Goal: Task Accomplishment & Management: Complete application form

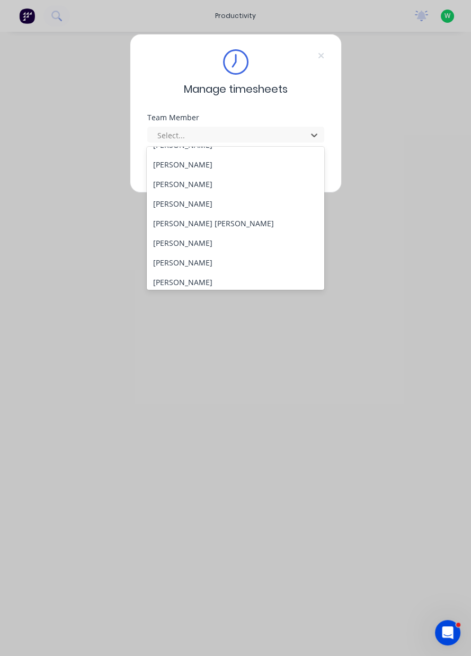
scroll to position [92, 0]
click at [184, 245] on div "[PERSON_NAME]" at bounding box center [236, 243] width 178 height 20
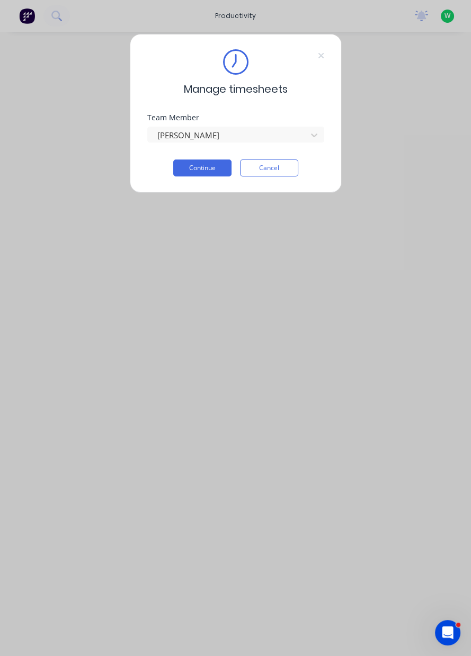
click at [202, 164] on button "Continue" at bounding box center [202, 168] width 58 height 17
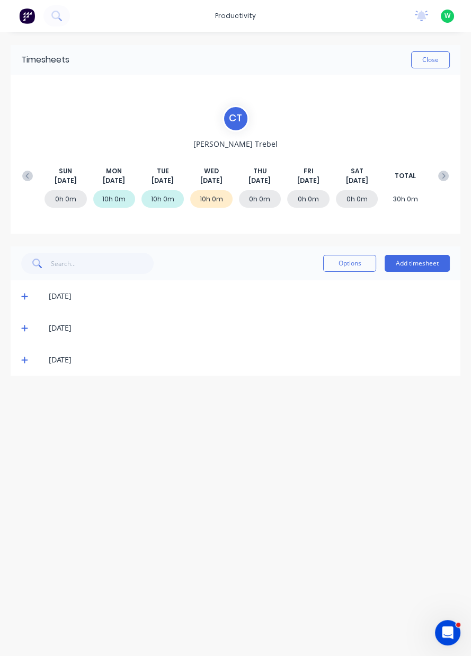
click at [417, 265] on button "Add timesheet" at bounding box center [417, 263] width 65 height 17
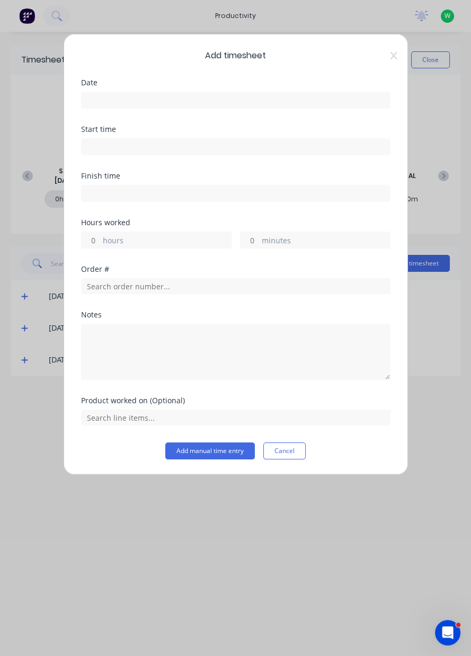
click at [119, 99] on input at bounding box center [236, 100] width 308 height 16
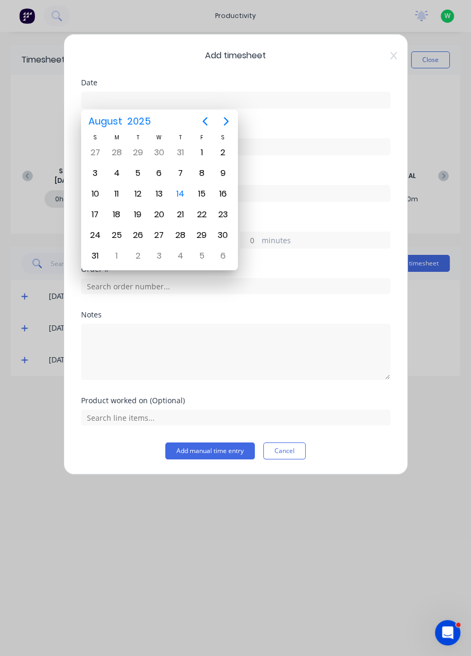
click at [181, 196] on div "14" at bounding box center [181, 194] width 16 height 16
type input "[DATE]"
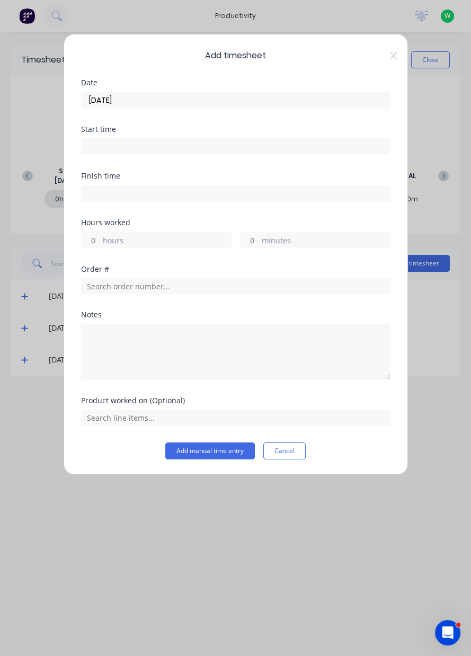
click at [112, 243] on label "hours" at bounding box center [167, 241] width 128 height 13
click at [100, 243] on input "hours" at bounding box center [91, 240] width 19 height 16
type input "10"
click at [136, 287] on input "text" at bounding box center [236, 286] width 310 height 16
click at [117, 319] on div "Notes" at bounding box center [236, 345] width 310 height 69
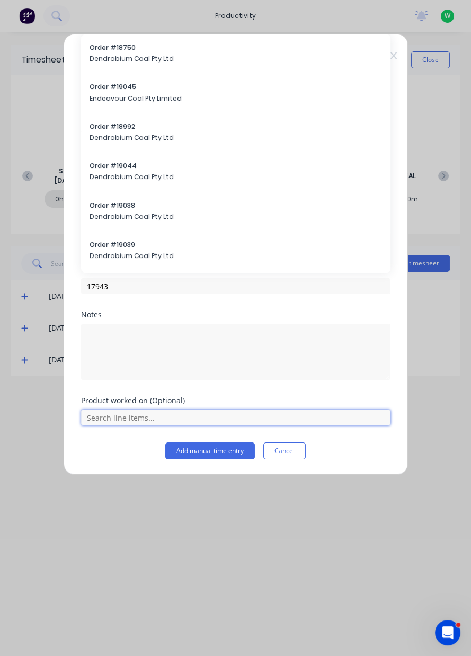
click at [130, 415] on input "text" at bounding box center [236, 418] width 310 height 16
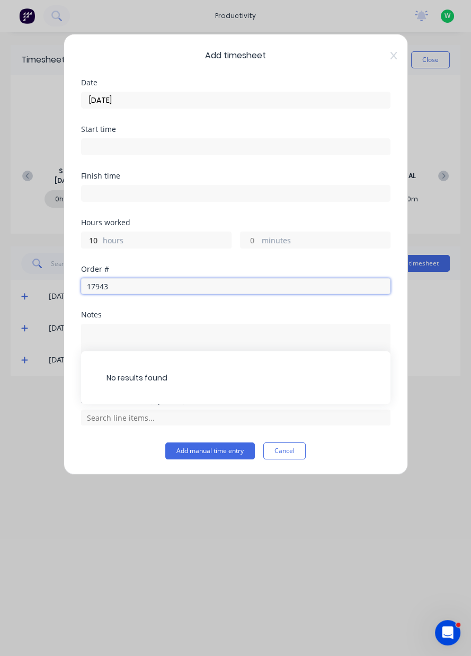
click at [125, 288] on input "17943" at bounding box center [236, 286] width 310 height 16
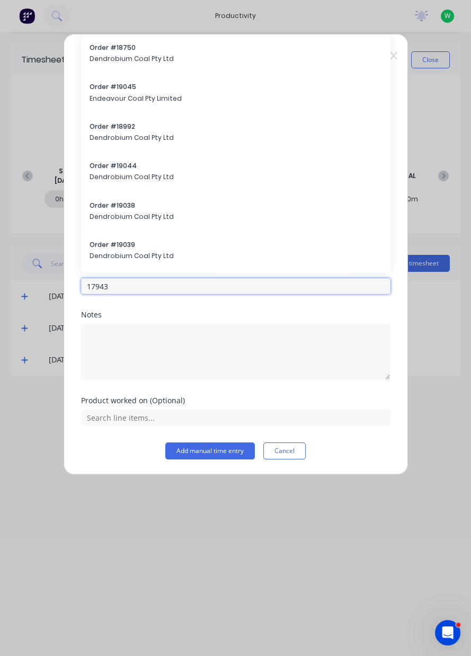
click at [133, 282] on input "17943" at bounding box center [236, 286] width 310 height 16
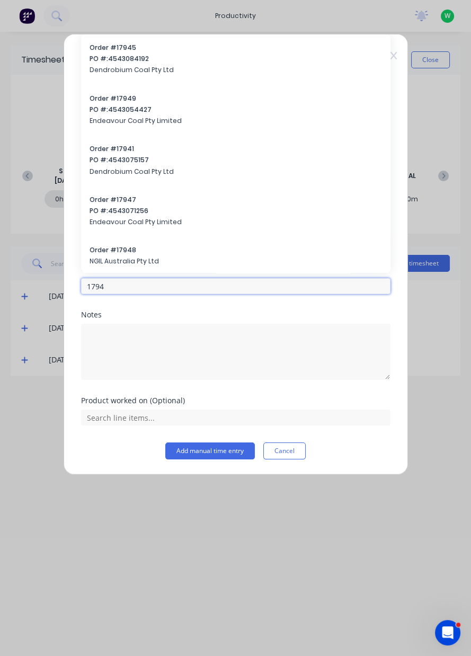
type input "17943"
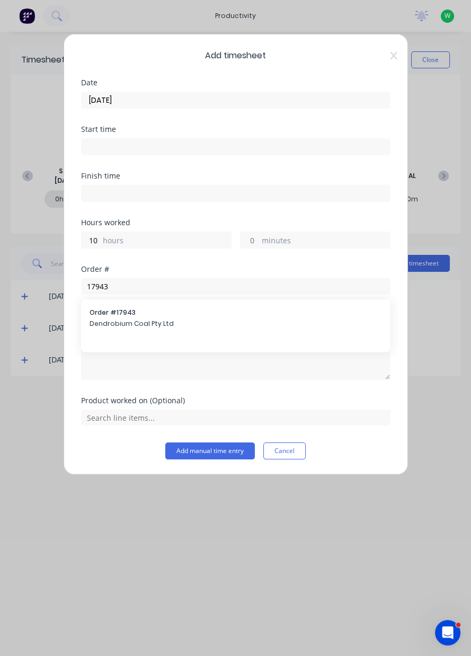
click at [121, 324] on span "Dendrobium Coal Pty Ltd" at bounding box center [236, 324] width 293 height 10
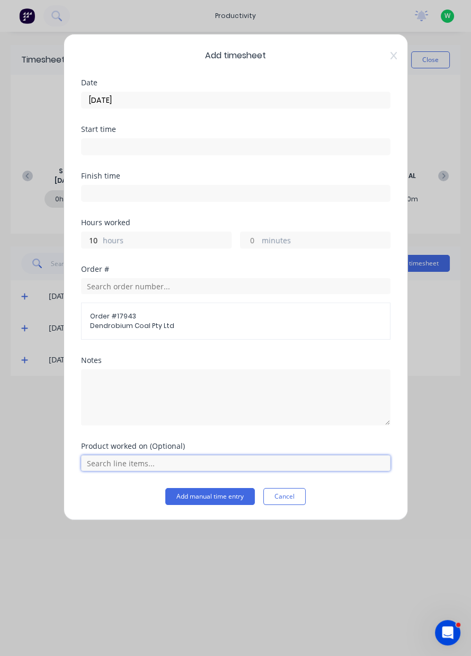
click at [127, 458] on input "text" at bounding box center [236, 463] width 310 height 16
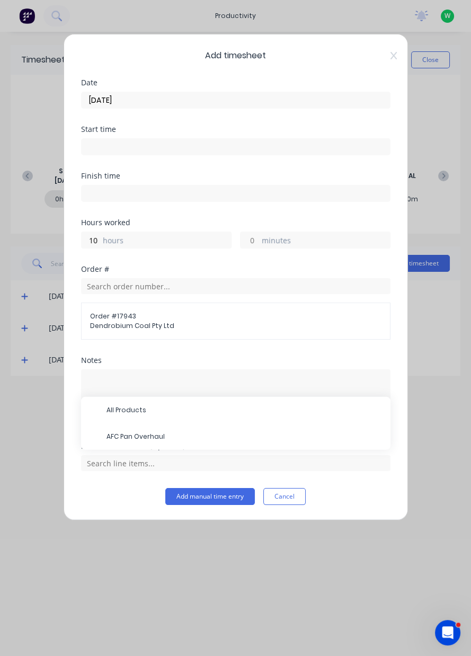
click at [140, 438] on span "AFC Pan Overhaul" at bounding box center [245, 437] width 276 height 10
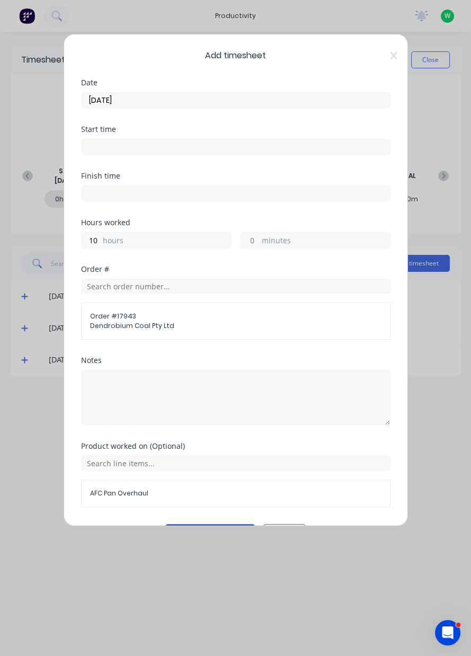
click at [202, 527] on button "Add manual time entry" at bounding box center [210, 532] width 90 height 17
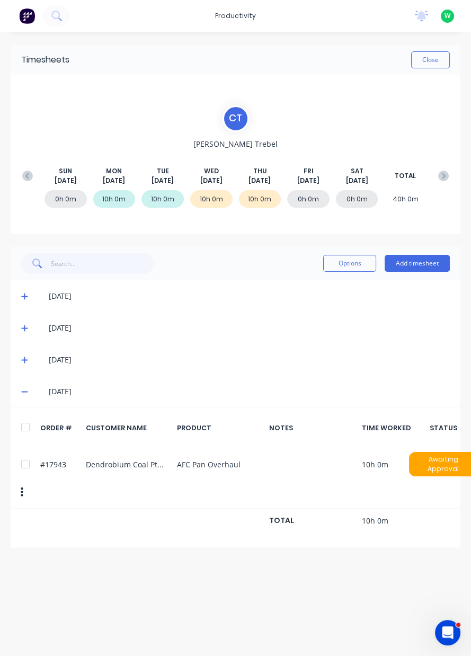
click at [430, 63] on button "Close" at bounding box center [430, 59] width 39 height 17
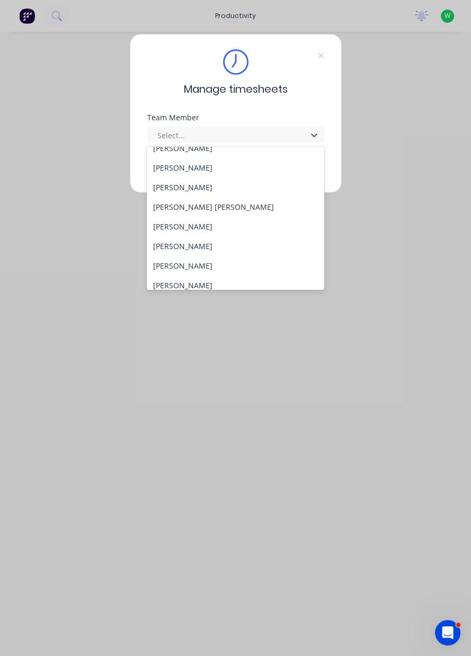
scroll to position [107, 0]
click at [189, 213] on div "[PERSON_NAME] [PERSON_NAME]" at bounding box center [236, 209] width 178 height 20
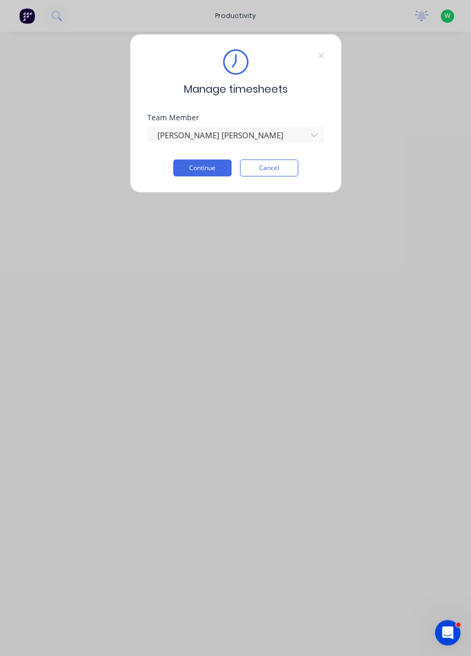
click at [213, 171] on button "Continue" at bounding box center [202, 168] width 58 height 17
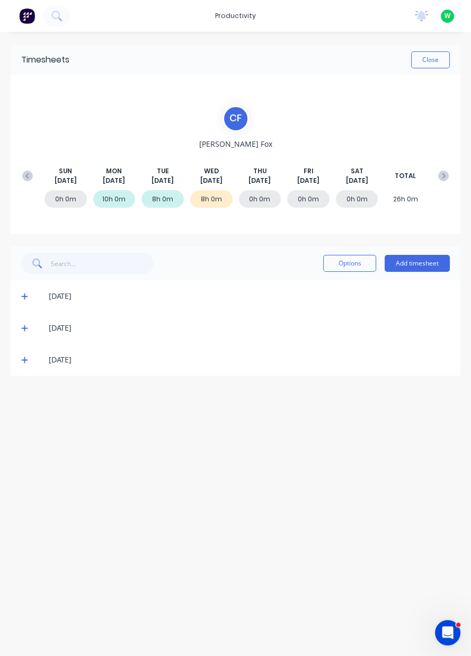
click at [21, 325] on icon at bounding box center [24, 327] width 7 height 7
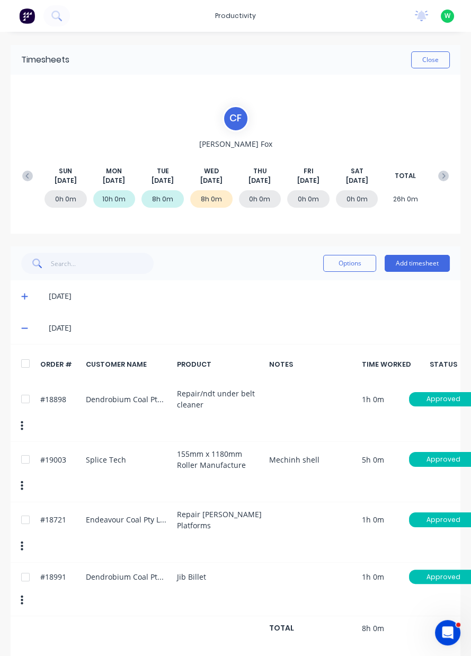
click at [425, 264] on button "Add timesheet" at bounding box center [417, 263] width 65 height 17
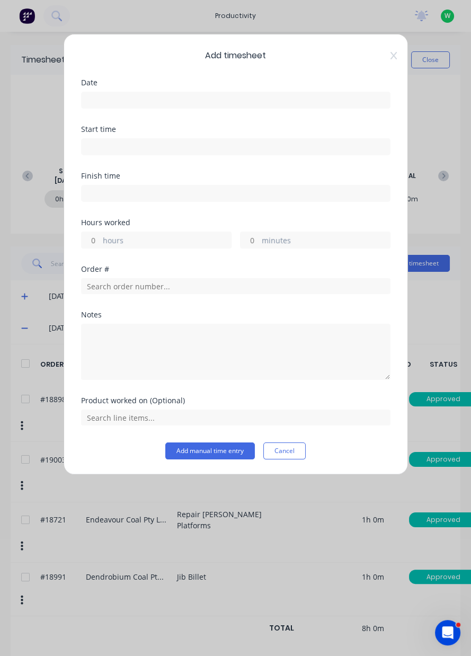
click at [326, 103] on input at bounding box center [236, 100] width 308 height 16
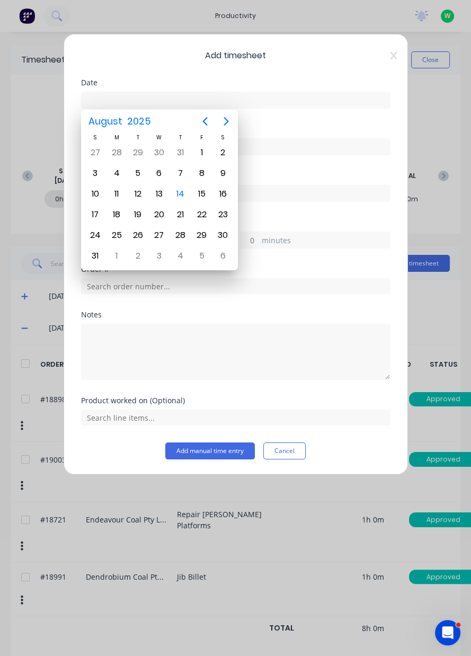
click at [186, 190] on div "14" at bounding box center [181, 194] width 16 height 16
type input "[DATE]"
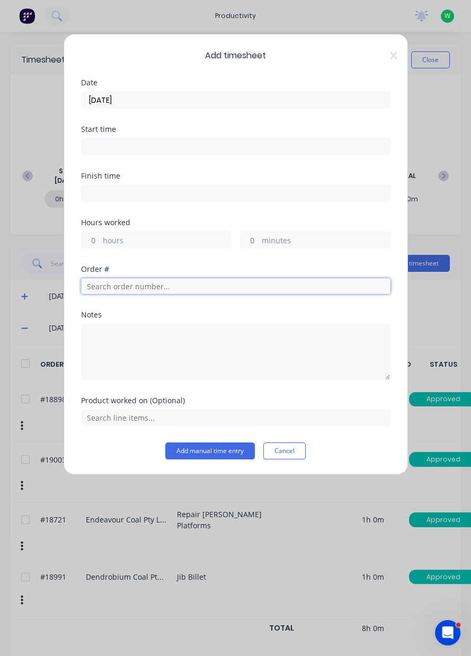
click at [205, 284] on input "text" at bounding box center [236, 286] width 310 height 16
type input "19003"
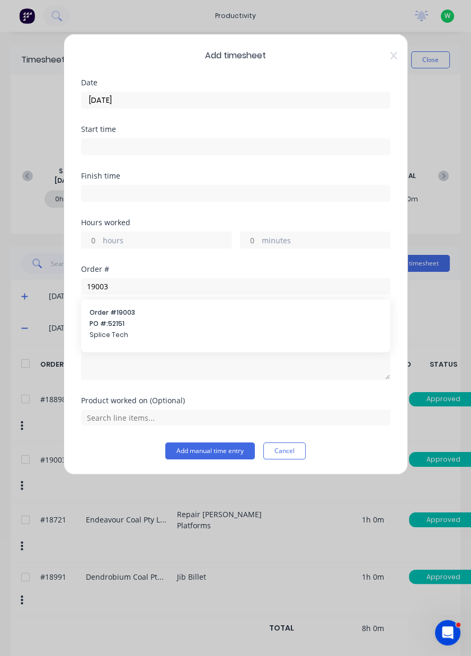
click at [192, 327] on span "PO #: 52151" at bounding box center [236, 324] width 293 height 10
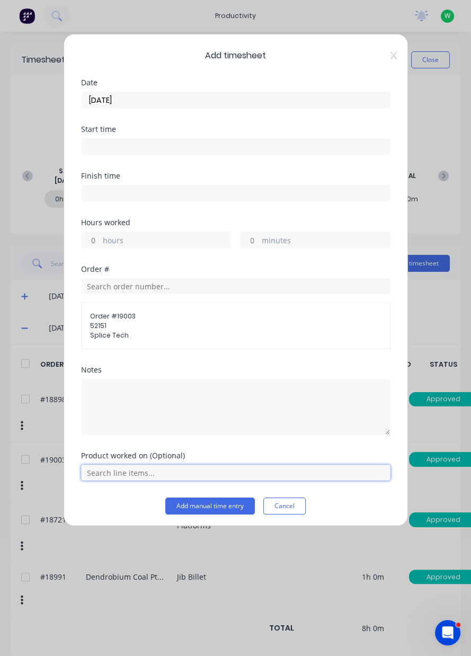
click at [213, 474] on input "text" at bounding box center [236, 473] width 310 height 16
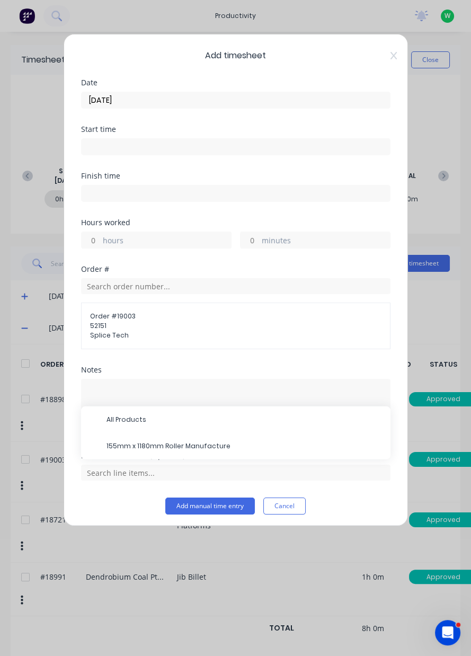
click at [227, 445] on span "155mm x 1180mm Roller Manufacture" at bounding box center [245, 447] width 276 height 10
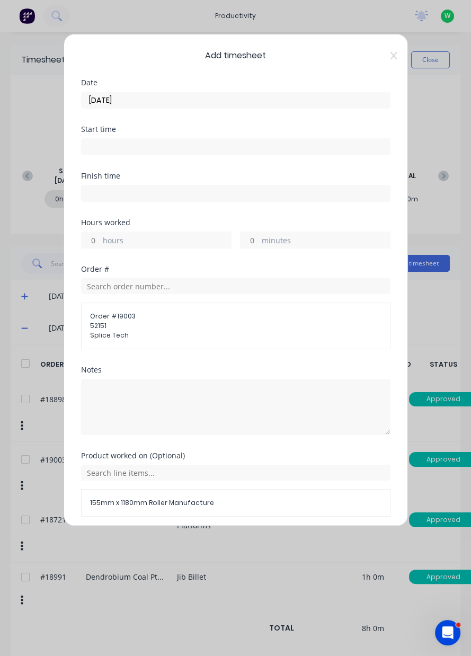
click at [172, 237] on label "hours" at bounding box center [167, 241] width 128 height 13
click at [100, 237] on input "hours" at bounding box center [91, 240] width 19 height 16
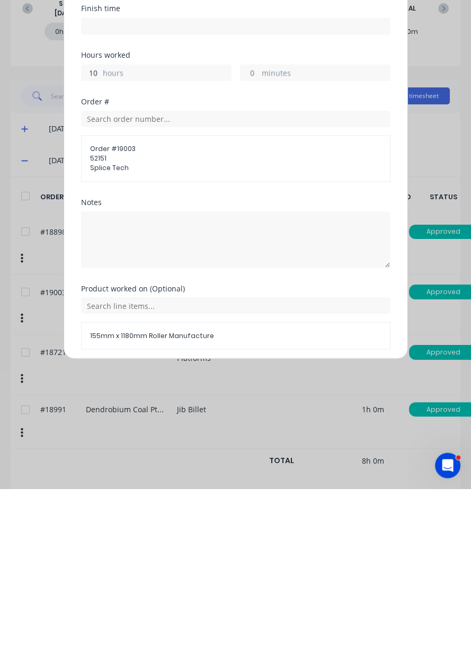
type input "10"
click at [212, 544] on button "Add manual time entry" at bounding box center [210, 542] width 90 height 17
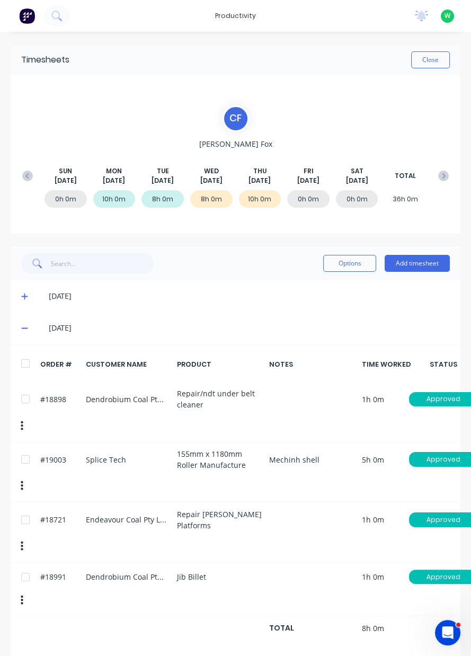
click at [21, 328] on icon at bounding box center [24, 327] width 7 height 7
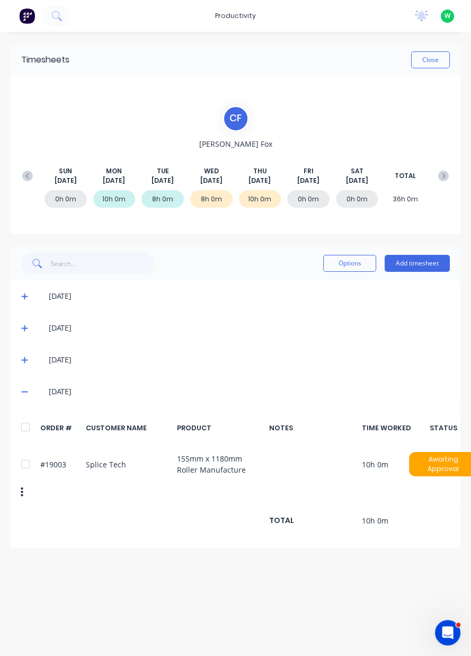
click at [22, 392] on icon at bounding box center [24, 391] width 7 height 7
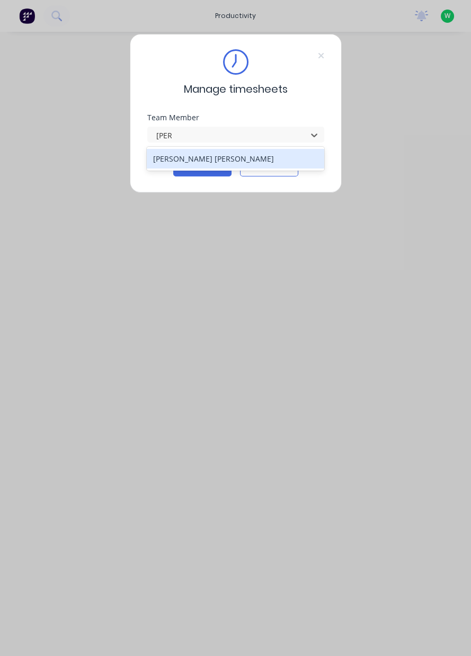
click at [233, 155] on div "[PERSON_NAME] [PERSON_NAME]" at bounding box center [236, 159] width 178 height 20
type input "[PERSON_NAME]"
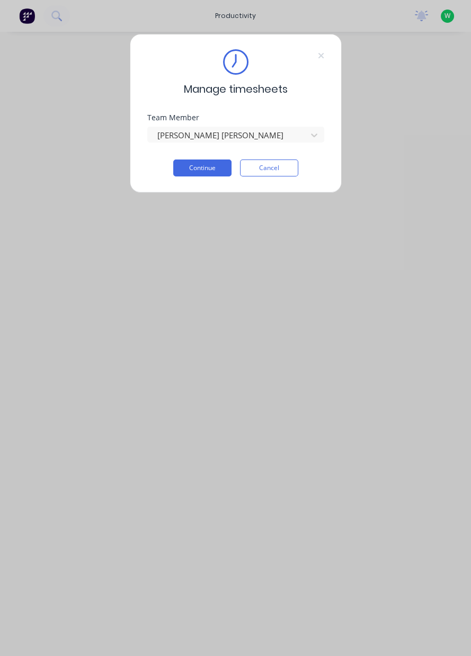
click at [214, 170] on button "Continue" at bounding box center [202, 168] width 58 height 17
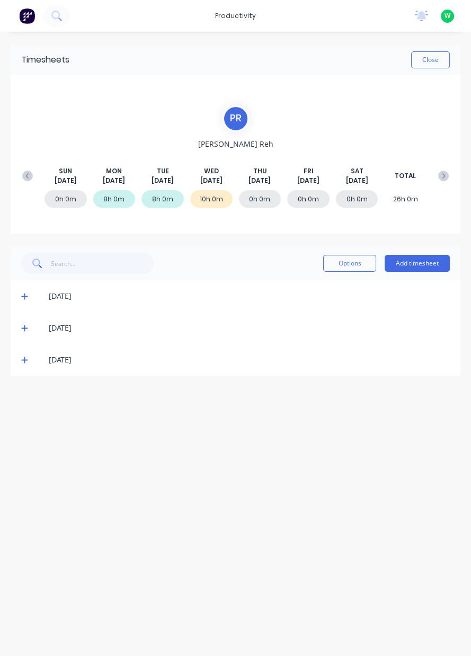
click at [431, 261] on button "Add timesheet" at bounding box center [417, 263] width 65 height 17
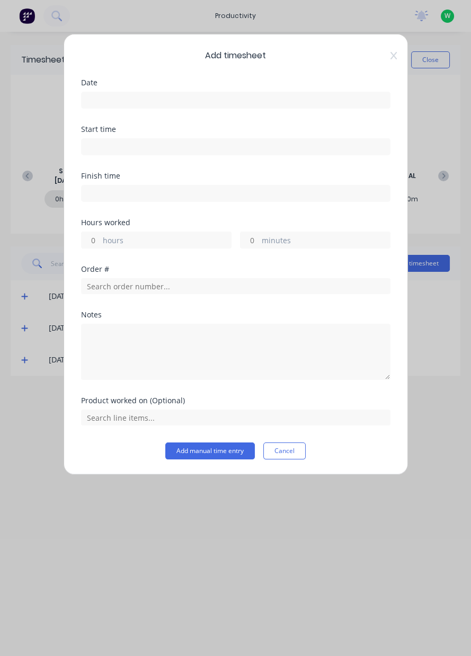
click at [331, 101] on input at bounding box center [236, 100] width 308 height 16
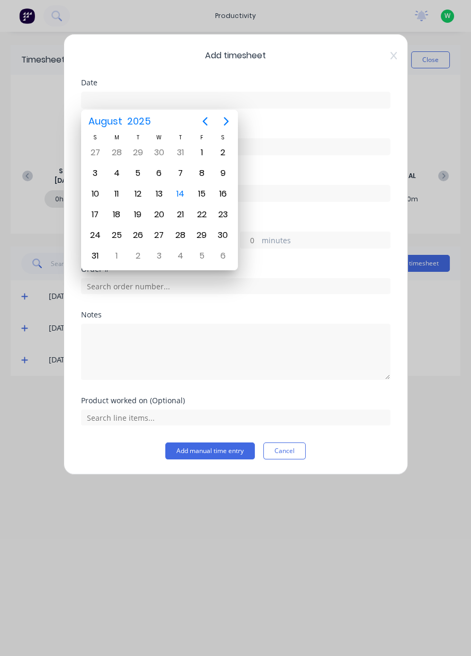
click at [171, 199] on div "14" at bounding box center [180, 194] width 21 height 20
type input "[DATE]"
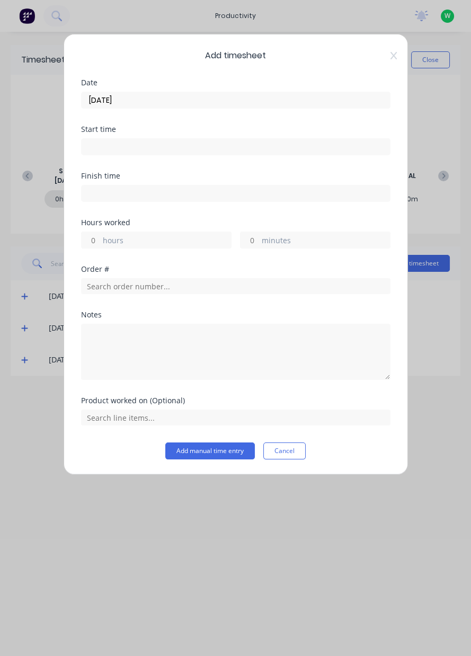
click at [174, 245] on label "hours" at bounding box center [167, 241] width 128 height 13
click at [100, 245] on input "hours" at bounding box center [91, 240] width 19 height 16
type input "10"
click at [288, 287] on input "text" at bounding box center [236, 286] width 310 height 16
click at [267, 314] on div "Notes" at bounding box center [236, 314] width 310 height 7
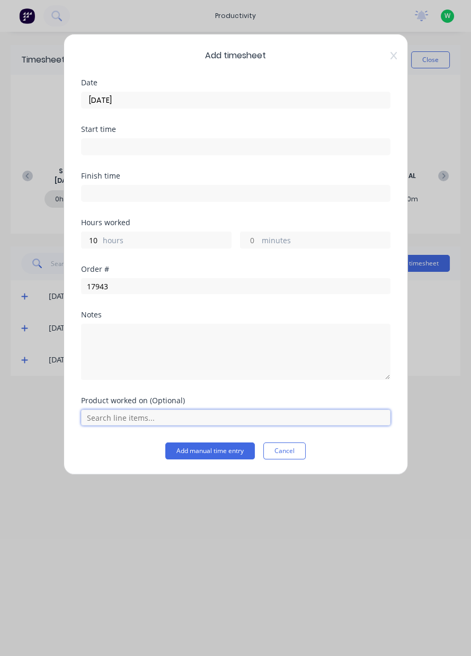
click at [329, 419] on input "text" at bounding box center [236, 418] width 310 height 16
click at [332, 415] on input "text" at bounding box center [236, 418] width 310 height 16
click at [358, 414] on input "text" at bounding box center [236, 418] width 310 height 16
click at [316, 419] on input "text" at bounding box center [236, 418] width 310 height 16
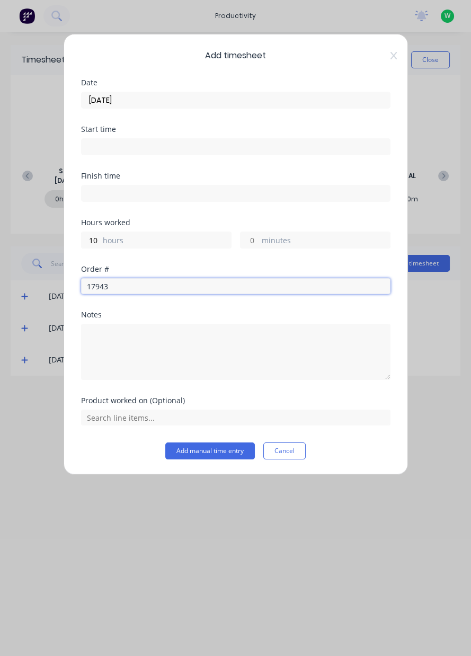
click at [292, 292] on input "17943" at bounding box center [236, 286] width 310 height 16
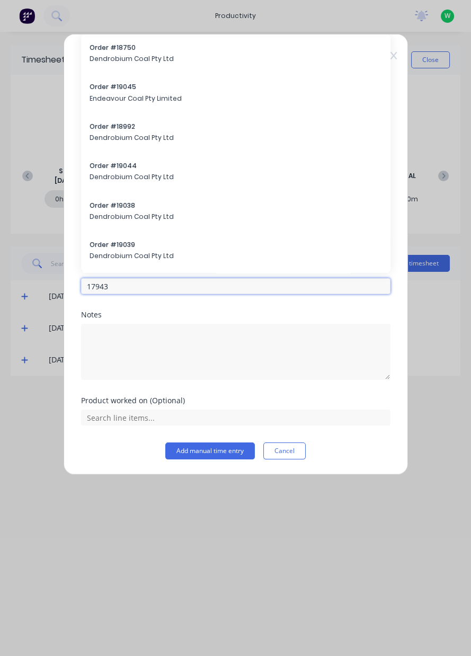
click at [291, 284] on input "17943" at bounding box center [236, 286] width 310 height 16
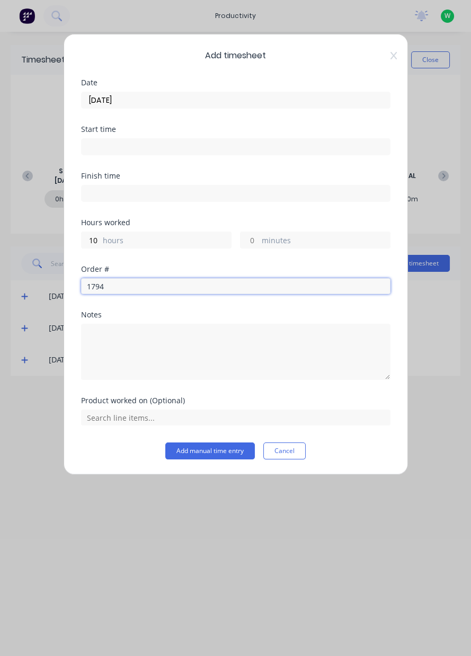
type input "17943"
click at [276, 329] on div "Order # 17943 Dendrobium Coal Pty Ltd" at bounding box center [236, 319] width 293 height 22
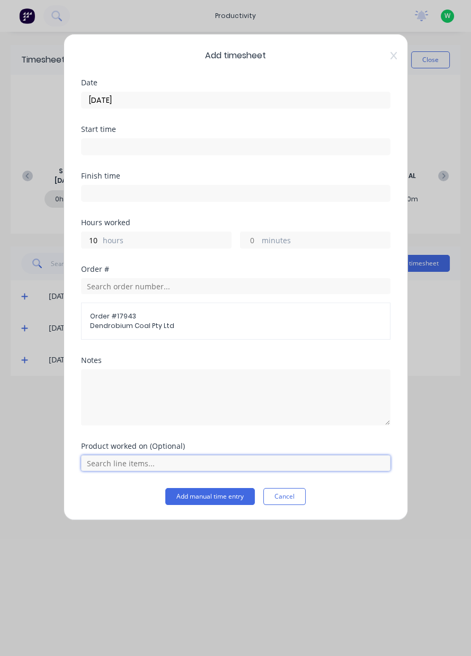
click at [308, 465] on input "text" at bounding box center [236, 463] width 310 height 16
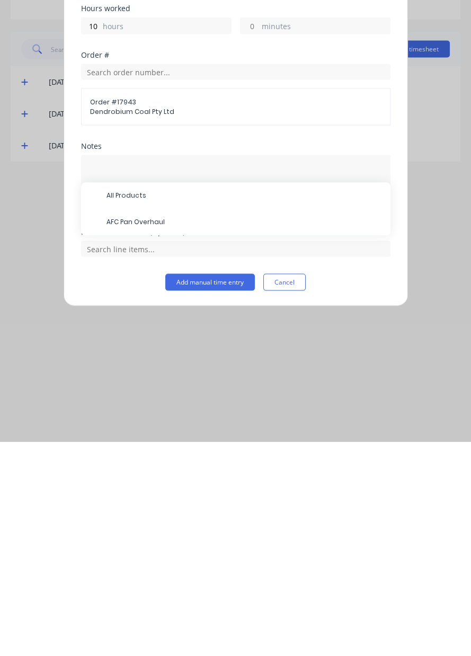
click at [210, 435] on span "AFC Pan Overhaul" at bounding box center [245, 437] width 276 height 10
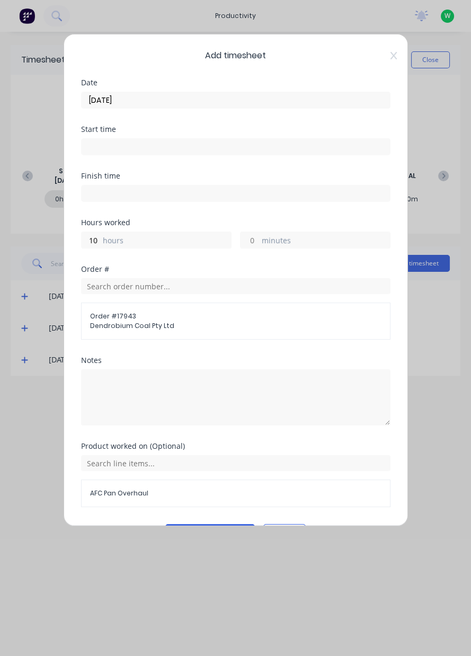
scroll to position [28, 0]
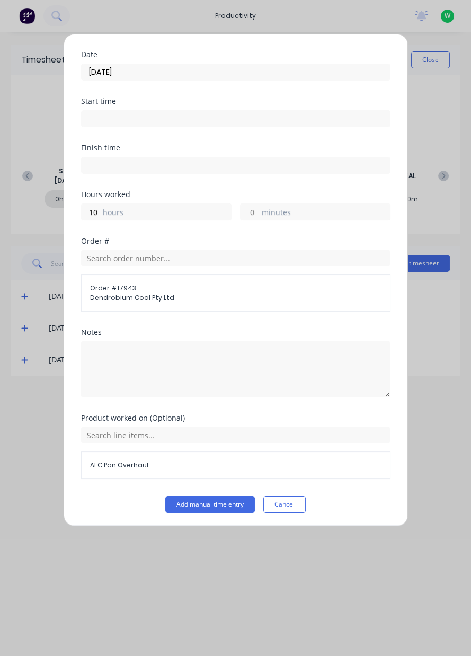
click at [225, 509] on button "Add manual time entry" at bounding box center [210, 504] width 90 height 17
